Goal: Task Accomplishment & Management: Complete application form

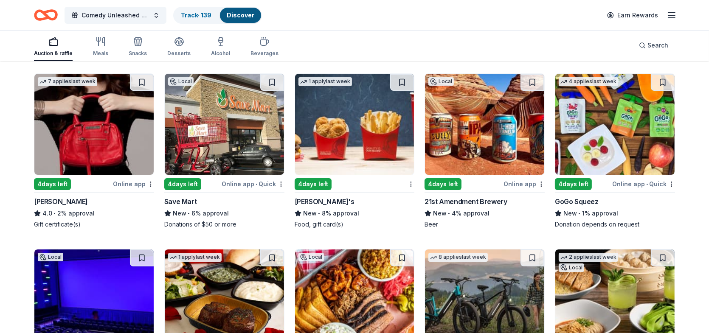
scroll to position [3885, 0]
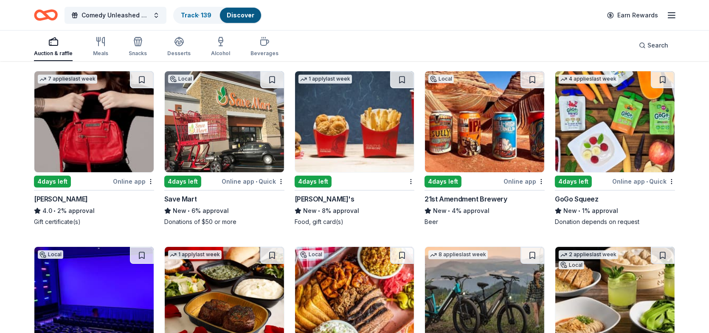
click at [369, 172] on img at bounding box center [354, 121] width 119 height 101
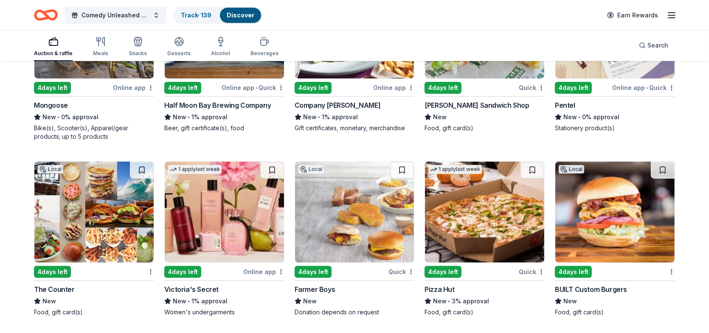
scroll to position [4348, 0]
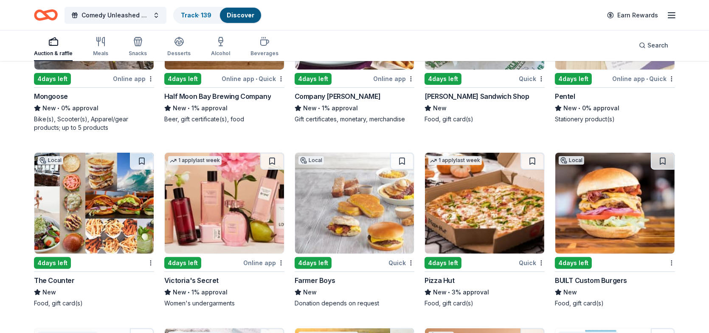
drag, startPoint x: 357, startPoint y: 255, endPoint x: 291, endPoint y: 246, distance: 67.2
drag, startPoint x: 291, startPoint y: 246, endPoint x: 121, endPoint y: 300, distance: 178.8
click at [121, 297] on div "New" at bounding box center [94, 292] width 120 height 10
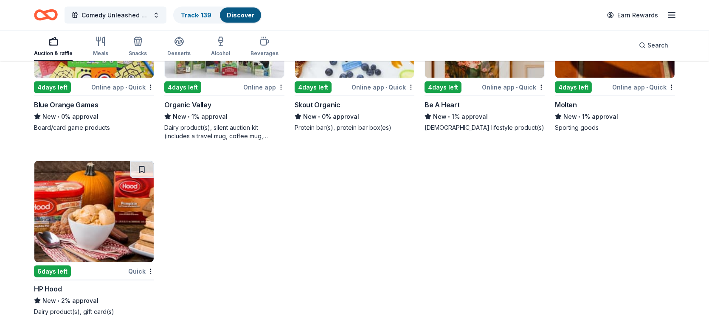
scroll to position [5608, 0]
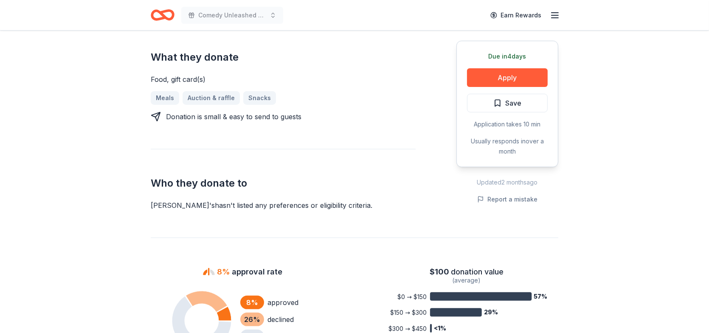
scroll to position [339, 0]
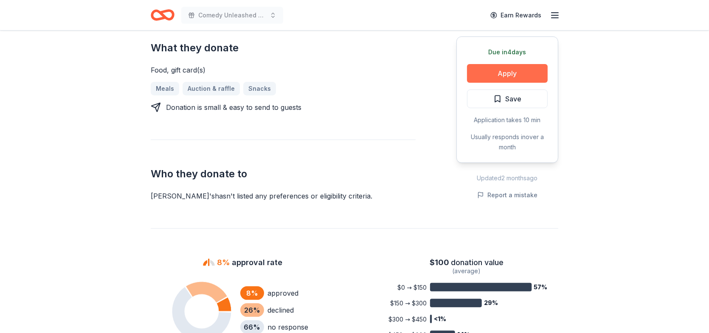
click at [507, 70] on button "Apply" at bounding box center [507, 73] width 81 height 19
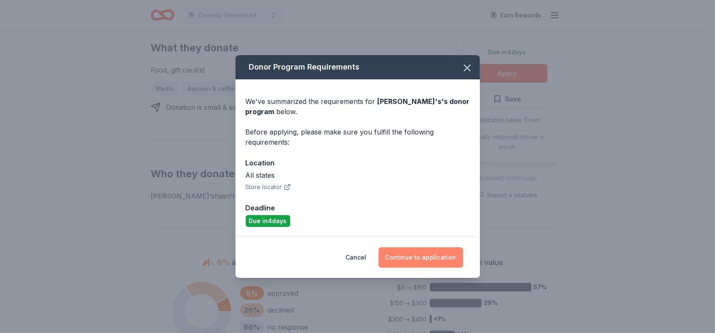
click at [418, 255] on button "Continue to application" at bounding box center [421, 257] width 84 height 20
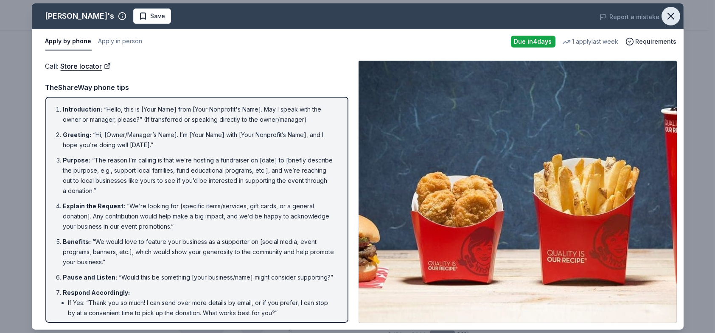
click at [670, 12] on icon "button" at bounding box center [671, 16] width 12 height 12
